Goal: Task Accomplishment & Management: Use online tool/utility

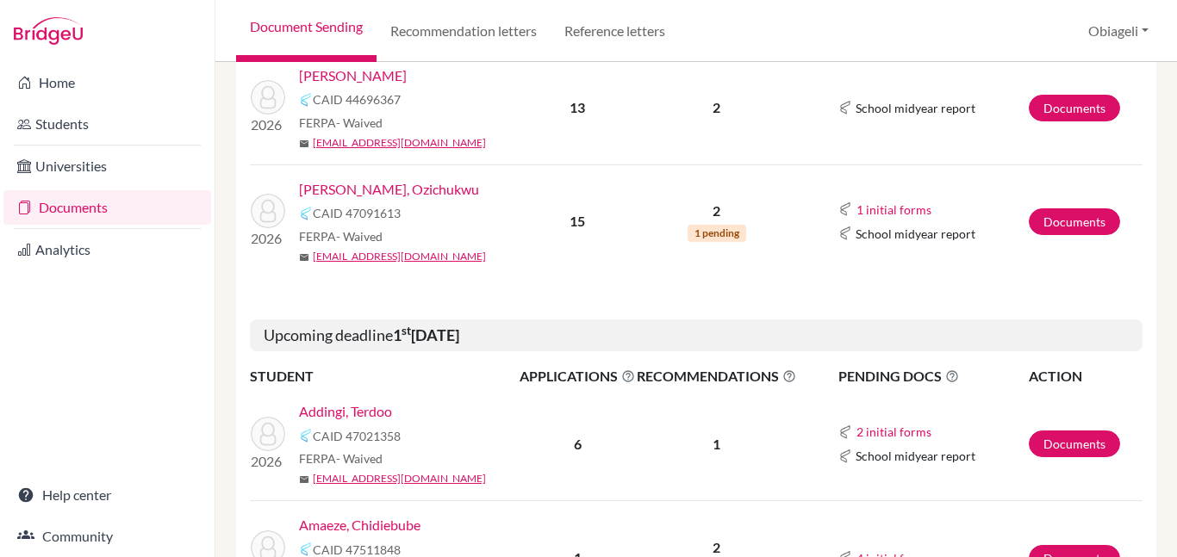
scroll to position [397, 0]
click at [1081, 223] on link "Documents" at bounding box center [1074, 222] width 91 height 27
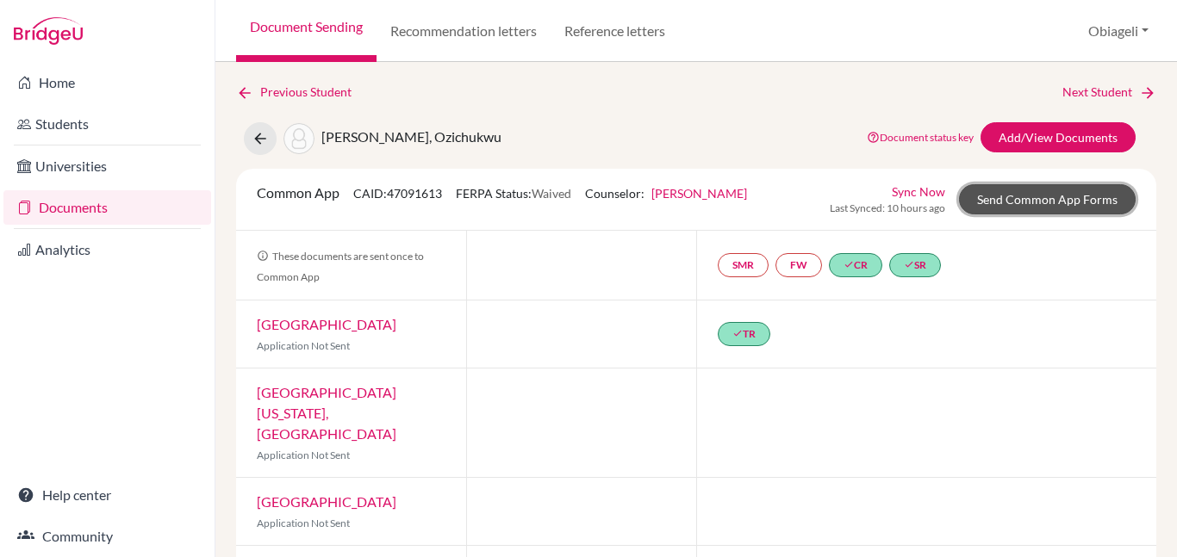
click at [1075, 193] on link "Send Common App Forms" at bounding box center [1047, 199] width 177 height 30
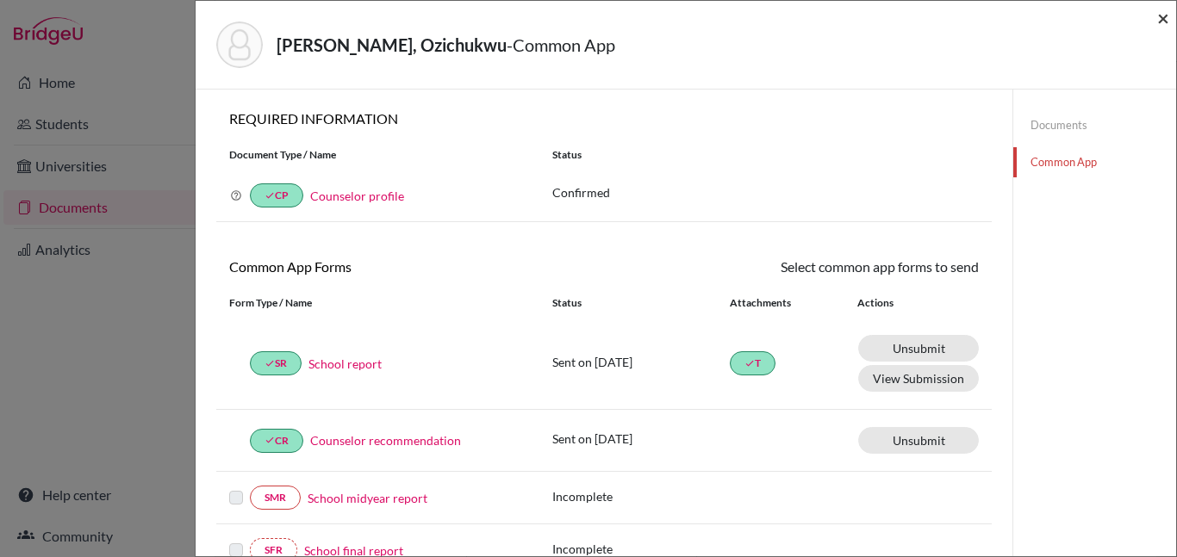
click at [1163, 20] on span "×" at bounding box center [1163, 17] width 12 height 25
